Goal: Check status: Check status

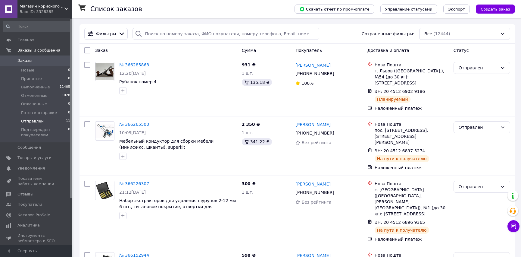
click at [30, 120] on span "Отправлен" at bounding box center [32, 120] width 23 height 5
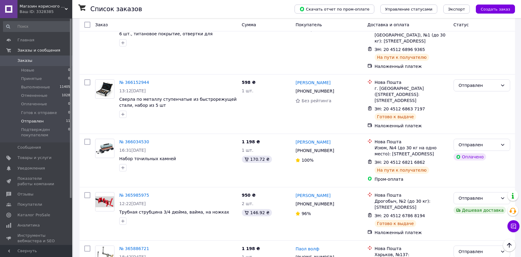
scroll to position [55, 0]
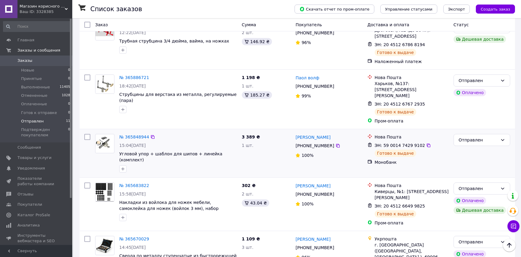
scroll to position [219, 0]
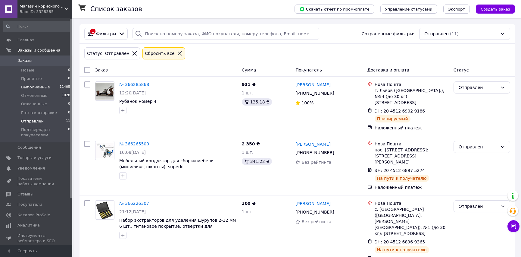
click at [37, 88] on span "Выполненные" at bounding box center [35, 86] width 29 height 5
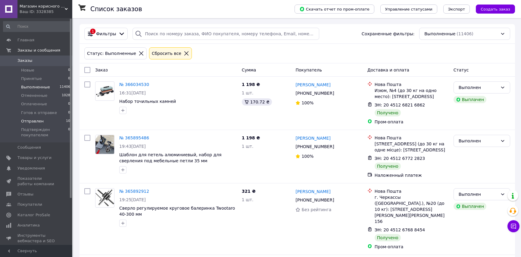
click at [35, 121] on span "Отправлен" at bounding box center [32, 120] width 23 height 5
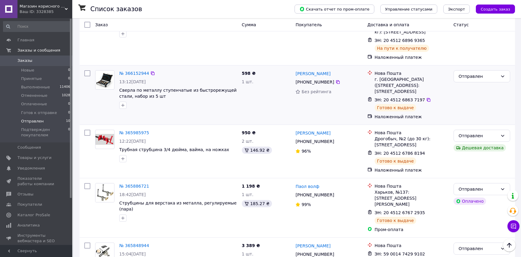
scroll to position [192, 0]
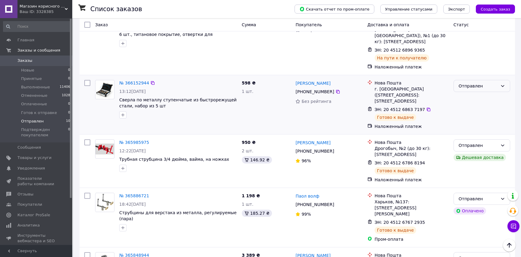
click at [468, 89] on div "Отправлен" at bounding box center [478, 86] width 39 height 7
click at [465, 128] on li "Выполнен" at bounding box center [482, 125] width 56 height 11
